Goal: Information Seeking & Learning: Learn about a topic

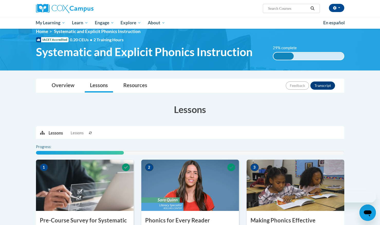
scroll to position [111, 0]
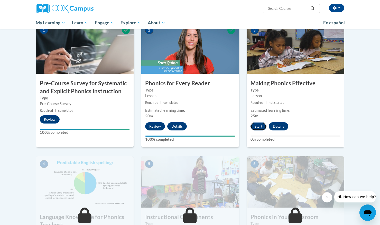
click at [261, 124] on button "Start" at bounding box center [258, 126] width 16 height 8
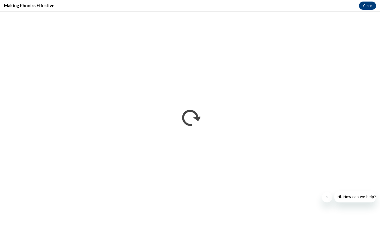
scroll to position [0, 0]
